Goal: Register for event/course

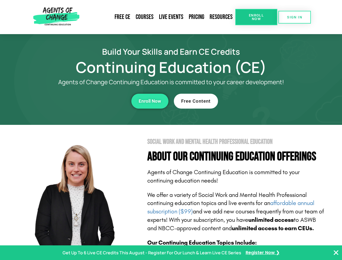
click at [171, 130] on section "Social Work and Mental Health Professional Education About Our Continuing Educa…" at bounding box center [171, 238] width 342 height 227
click at [256, 17] on span "Enroll Now" at bounding box center [256, 17] width 25 height 7
click at [295, 17] on span "SIGN IN" at bounding box center [294, 17] width 15 height 4
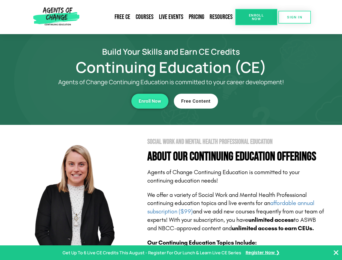
click at [94, 101] on div "Enroll Now" at bounding box center [93, 101] width 149 height 15
click at [150, 101] on span "Enroll Now" at bounding box center [150, 101] width 22 height 5
click at [248, 101] on div "Free Content" at bounding box center [248, 101] width 149 height 15
